Goal: Find specific page/section: Find specific page/section

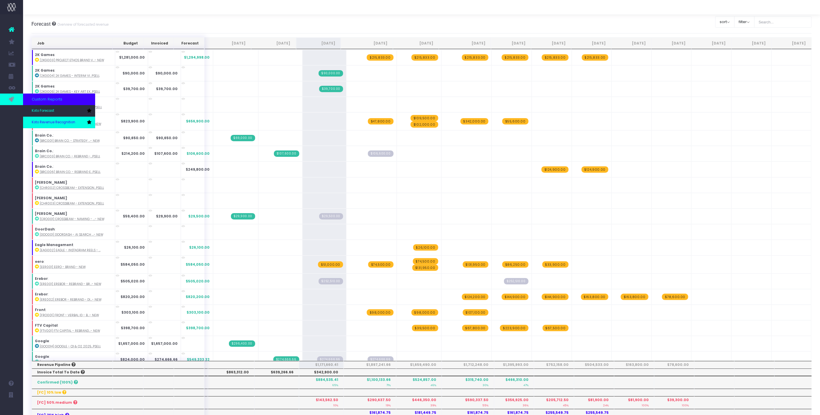
click at [46, 122] on span "Koto Revenue Recognition" at bounding box center [54, 122] width 44 height 5
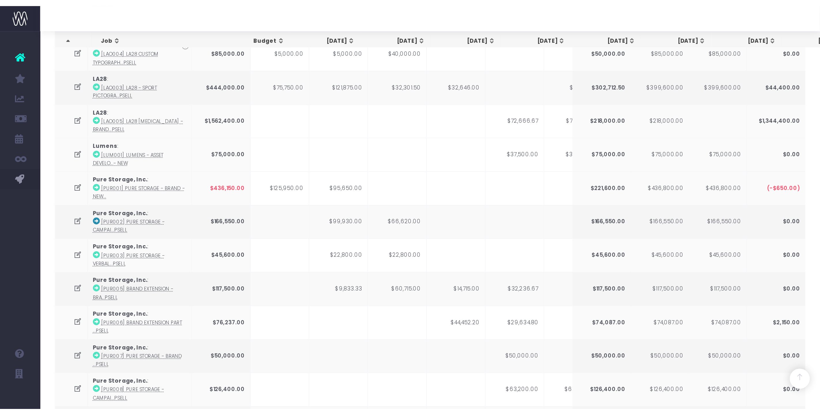
scroll to position [247, 0]
